Goal: Information Seeking & Learning: Understand process/instructions

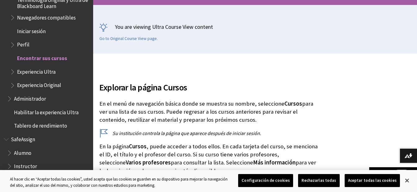
scroll to position [155, 0]
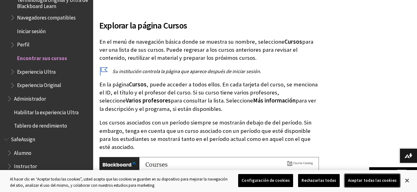
click at [389, 181] on button "Aceptar todas las cookies" at bounding box center [372, 180] width 55 height 13
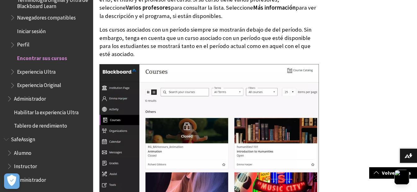
scroll to position [186, 0]
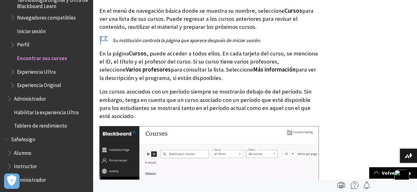
click at [43, 57] on span "Encontrar sus cursos" at bounding box center [42, 57] width 50 height 8
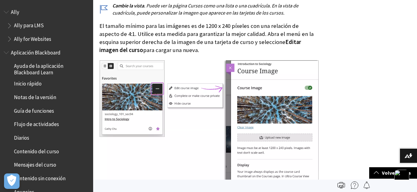
scroll to position [807, 0]
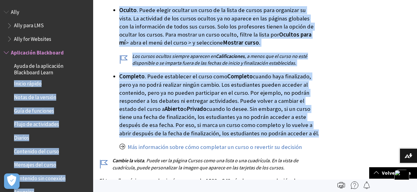
click at [106, 25] on ul "Abierto . Puede abrir un curso cuando ya esté listo para que participen los est…" at bounding box center [208, 34] width 219 height 234
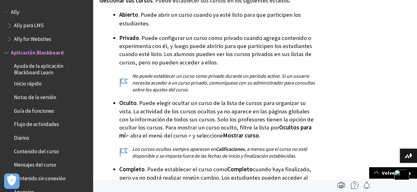
scroll to position [559, 0]
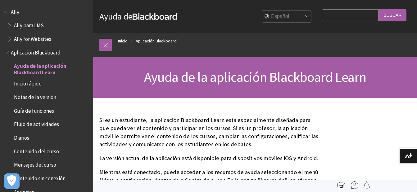
scroll to position [52, 0]
